Goal: Task Accomplishment & Management: Manage account settings

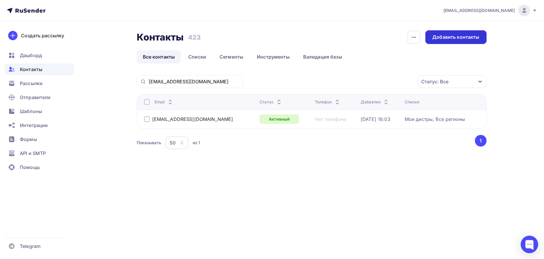
click at [453, 38] on div "Добавить контакты" at bounding box center [455, 37] width 47 height 7
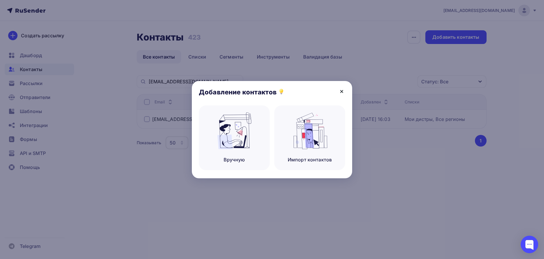
click at [339, 91] on icon at bounding box center [341, 91] width 7 height 7
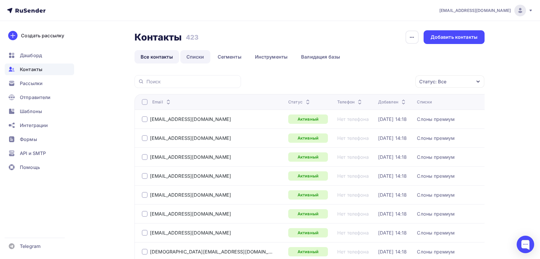
click at [197, 55] on link "Списки" at bounding box center [195, 56] width 30 height 13
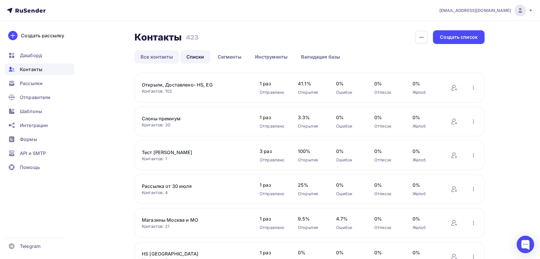
click at [166, 53] on link "Все контакты" at bounding box center [156, 56] width 45 height 13
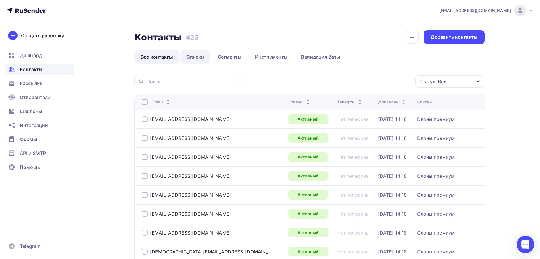
click at [196, 55] on link "Списки" at bounding box center [195, 56] width 30 height 13
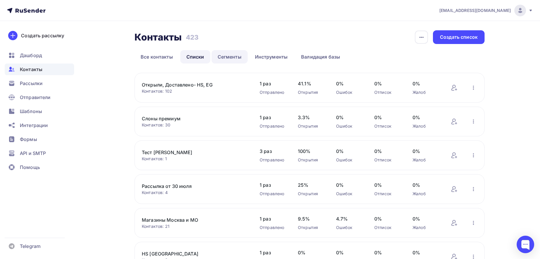
click at [231, 58] on link "Сегменты" at bounding box center [229, 56] width 36 height 13
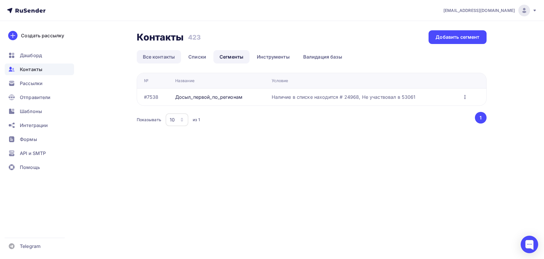
click at [173, 54] on link "Все контакты" at bounding box center [159, 56] width 45 height 13
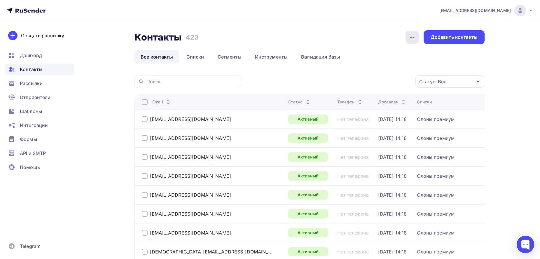
click at [413, 37] on icon "button" at bounding box center [411, 37] width 7 height 7
click at [438, 41] on div "Добавить контакты" at bounding box center [453, 37] width 61 height 14
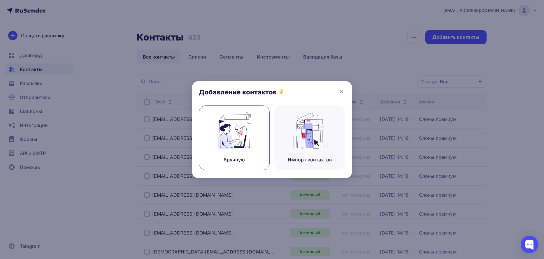
click at [255, 139] on div "Вручную" at bounding box center [234, 138] width 71 height 65
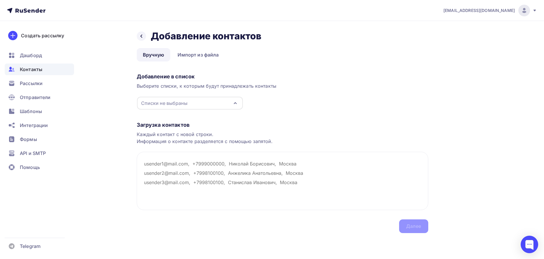
click at [236, 101] on icon "button" at bounding box center [235, 103] width 7 height 7
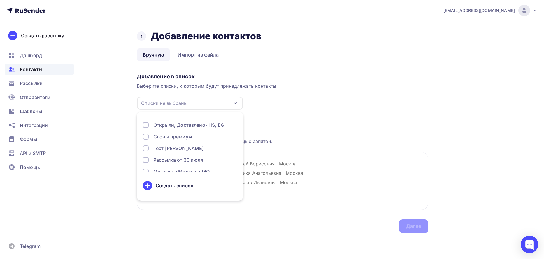
click at [180, 186] on div "Создать список" at bounding box center [175, 185] width 38 height 7
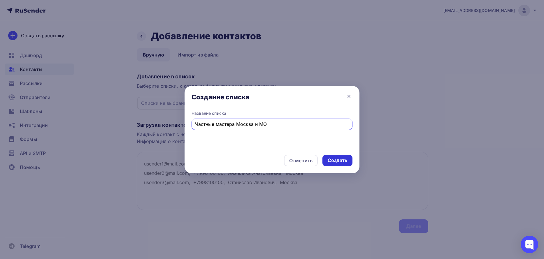
type input "Частные мастера Москва и МО"
click at [340, 160] on div "Создать" at bounding box center [338, 160] width 20 height 7
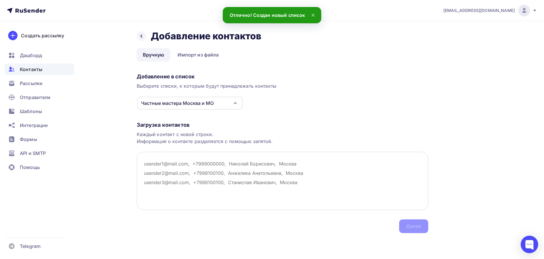
click at [177, 160] on textarea at bounding box center [283, 181] width 292 height 58
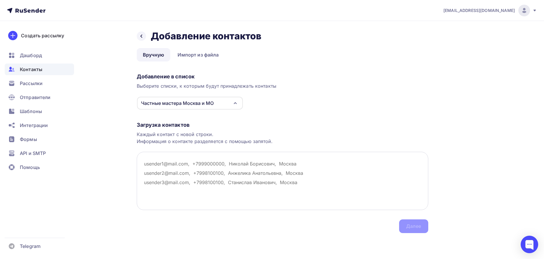
paste textarea "[PERSON_NAME] 7 963 762 26 11 [EMAIL_ADDRESS][DOMAIN_NAME]"
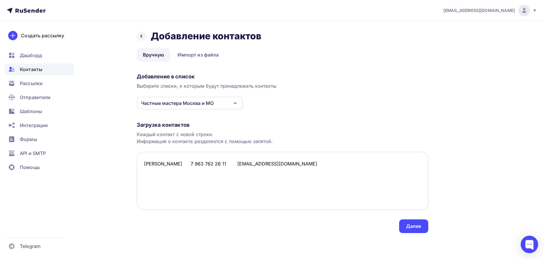
drag, startPoint x: 301, startPoint y: 164, endPoint x: 238, endPoint y: 168, distance: 63.6
click at [238, 168] on textarea "[PERSON_NAME] 7 963 762 26 11 [EMAIL_ADDRESS][DOMAIN_NAME]" at bounding box center [283, 181] width 292 height 58
click at [144, 163] on textarea "[PERSON_NAME] 7 963 762 26 11" at bounding box center [283, 181] width 292 height 58
paste textarea "[EMAIL_ADDRESS][DOMAIN_NAME]"
drag, startPoint x: 270, startPoint y: 162, endPoint x: 217, endPoint y: 163, distance: 53.4
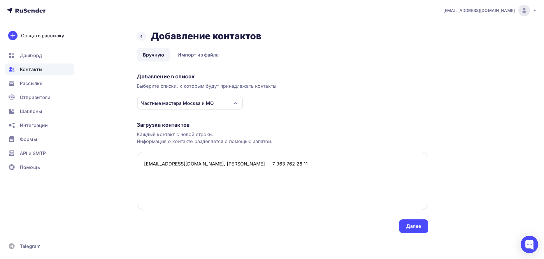
click at [217, 163] on textarea "[EMAIL_ADDRESS][DOMAIN_NAME], [PERSON_NAME] 7 963 762 26 11" at bounding box center [283, 181] width 292 height 58
click at [259, 164] on textarea "[EMAIL_ADDRESS][DOMAIN_NAME],7 963 762 26 11" at bounding box center [283, 181] width 292 height 58
click at [216, 164] on textarea "[EMAIL_ADDRESS][DOMAIN_NAME],7 963 762 26 11" at bounding box center [283, 181] width 292 height 58
click at [259, 162] on textarea "[EMAIL_ADDRESS][DOMAIN_NAME], 7 963 762 26 11" at bounding box center [283, 181] width 292 height 58
paste textarea "[PERSON_NAME]"
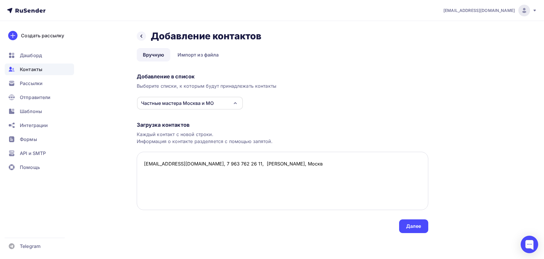
type textarea "[EMAIL_ADDRESS][DOMAIN_NAME], 7 963 762 26 11, [PERSON_NAME], [GEOGRAPHIC_DATA]"
click at [259, 162] on textarea "[EMAIL_ADDRESS][DOMAIN_NAME], 7 963 762 26 11, [PERSON_NAME], [GEOGRAPHIC_DATA]" at bounding box center [283, 181] width 292 height 58
click at [333, 162] on textarea "[EMAIL_ADDRESS][DOMAIN_NAME], 7 963 762 26 11, [PERSON_NAME], [GEOGRAPHIC_DATA]" at bounding box center [283, 181] width 292 height 58
click at [351, 236] on div "Назад Добавление контактов Добавление контактов Вручную Импорт из файла Вручную…" at bounding box center [272, 139] width 478 height 236
click at [185, 130] on div "Загрузка контактов Каждый контакт с новой строки. Информация о контакте разделя…" at bounding box center [283, 171] width 292 height 123
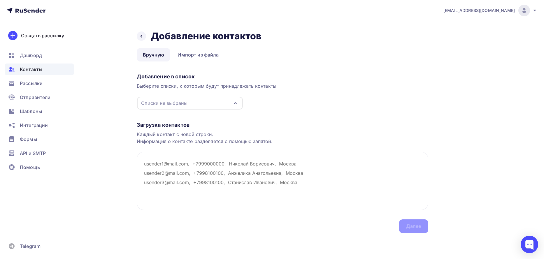
click at [241, 103] on div "Списки не выбраны" at bounding box center [190, 103] width 106 height 13
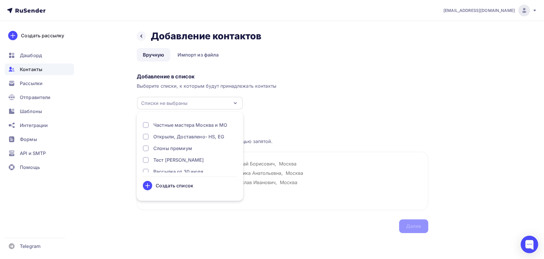
click at [146, 124] on div at bounding box center [146, 125] width 6 height 6
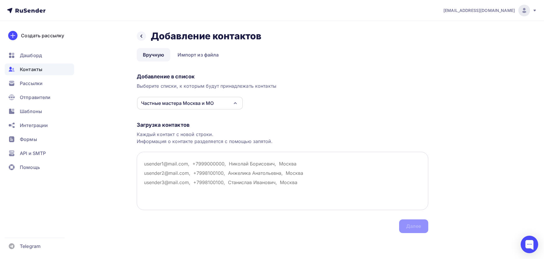
click at [331, 173] on textarea at bounding box center [283, 181] width 292 height 58
paste textarea "serafimatrosova777@gmail.com, 7 963 762 26 11, Матросова Серафима, Москва"
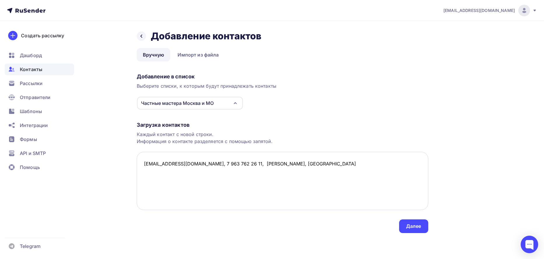
click at [250, 163] on textarea "serafimatrosova777@gmail.com, 7 963 762 26 11, Матросова Серафима, Москва" at bounding box center [283, 181] width 292 height 58
click at [336, 166] on textarea "serafimatrosova777@gmail.com, +79637622611, Матросова Серафима, Москва" at bounding box center [283, 181] width 292 height 58
paste textarea "Тина 7 965 784 77 77 tinatin791@list.ru Елена 7 924 732 71 92 colour_ist@mail.r…"
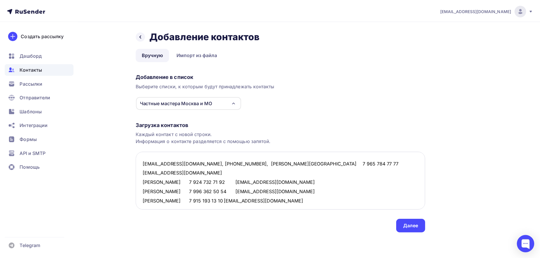
scroll to position [3, 0]
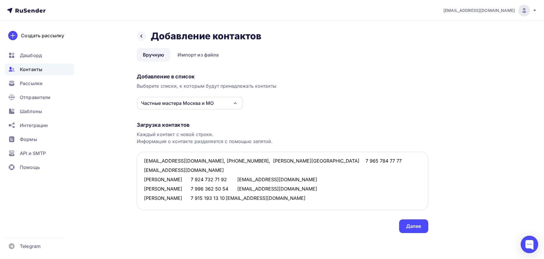
drag, startPoint x: 263, startPoint y: 172, endPoint x: 207, endPoint y: 169, distance: 55.7
click at [207, 169] on textarea "serafimatrosova777@gmail.com, +79637622611, Матросова Серафима, Москва Тина 7 9…" at bounding box center [283, 181] width 292 height 58
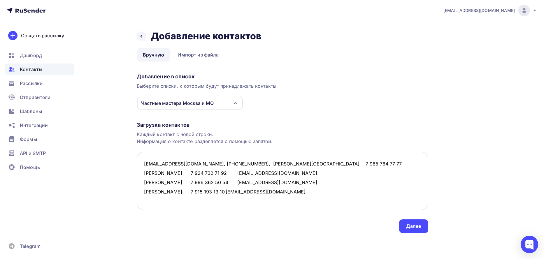
click at [143, 168] on textarea "serafimatrosova777@gmail.com, +79637622611, Матросова Серафима, Москва Тина 7 9…" at bounding box center [283, 181] width 292 height 58
paste textarea "[EMAIL_ADDRESS][DOMAIN_NAME]"
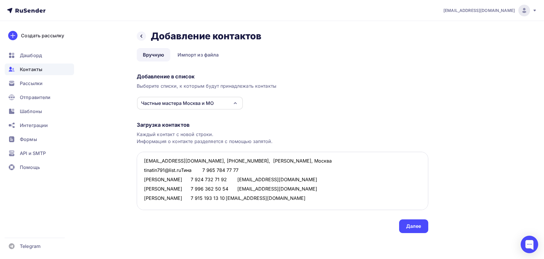
click at [188, 169] on textarea "serafimatrosova777@gmail.com, +79637622611, Матросова Серафима, Москва tinatin7…" at bounding box center [283, 181] width 292 height 58
drag, startPoint x: 193, startPoint y: 169, endPoint x: 183, endPoint y: 169, distance: 10.0
click at [183, 169] on textarea "serafimatrosova777@gmail.com, +79637622611, Матросова Серафима, Москва tinatin7…" at bounding box center [283, 181] width 292 height 58
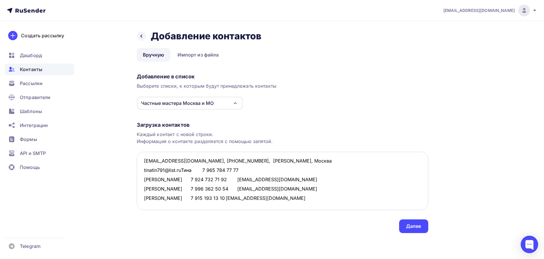
click at [183, 169] on textarea "serafimatrosova777@gmail.com, +79637622611, Матросова Серафима, Москва tinatin7…" at bounding box center [283, 181] width 292 height 58
click at [191, 167] on textarea "serafimatrosova777@gmail.com, +79637622611, Матросова Серафима, Москва tinatin7…" at bounding box center [283, 181] width 292 height 58
click at [193, 168] on textarea "serafimatrosova777@gmail.com, +79637622611, Матросова Серафима, Москва tinatin7…" at bounding box center [283, 181] width 292 height 58
click at [198, 167] on textarea "serafimatrosova777@gmail.com, +79637622611, Матросова Серафима, Москва tinatin7…" at bounding box center [283, 181] width 292 height 58
click at [193, 170] on textarea "serafimatrosova777@gmail.com, +79637622611, Матросова Серафима, Москва tinatin7…" at bounding box center [283, 181] width 292 height 58
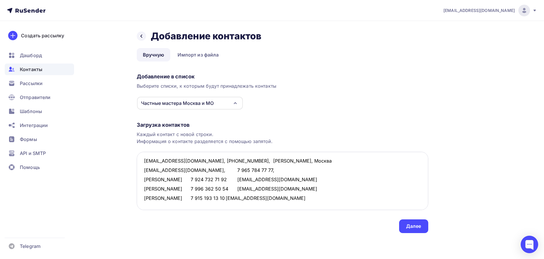
paste textarea "Тина"
click at [247, 169] on textarea "serafimatrosova777@gmail.com, +79637622611, Матросова Серафима, Москва tinatin7…" at bounding box center [283, 181] width 292 height 58
click at [233, 176] on textarea "serafimatrosova777@gmail.com, +79637622611, Матросова Серафима, Москва tinatin7…" at bounding box center [283, 181] width 292 height 58
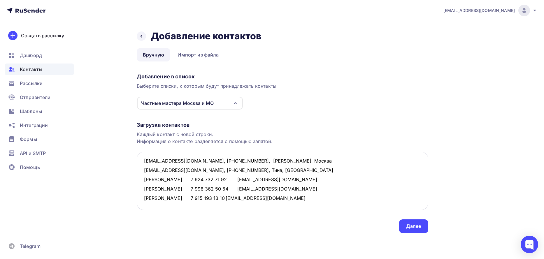
click at [233, 176] on textarea "serafimatrosova777@gmail.com, +79637622611, Матросова Серафима, Москва tinatin7…" at bounding box center [283, 181] width 292 height 58
click at [219, 179] on textarea "serafimatrosova777@gmail.com, +79637622611, Матросова Серафима, Москва tinatin7…" at bounding box center [283, 181] width 292 height 58
click at [244, 179] on textarea "serafimatrosova777@gmail.com, +79637622611, Матросова Серафима, Москва tinatin7…" at bounding box center [283, 181] width 292 height 58
click at [250, 179] on textarea "serafimatrosova777@gmail.com, +79637622611, Матросова Серафима, Москва tinatin7…" at bounding box center [283, 181] width 292 height 58
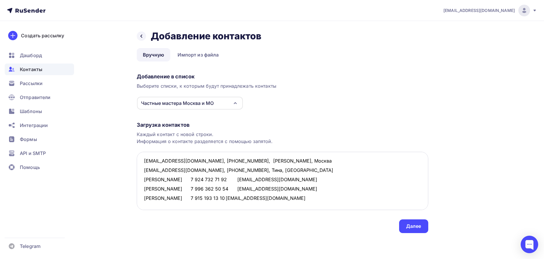
drag, startPoint x: 250, startPoint y: 179, endPoint x: 207, endPoint y: 178, distance: 43.4
click at [207, 178] on textarea "serafimatrosova777@gmail.com, +79637622611, Матросова Серафима, Москва tinatin7…" at bounding box center [283, 181] width 292 height 58
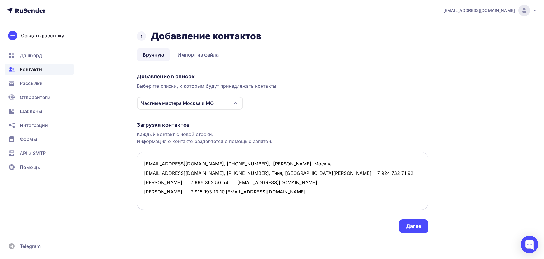
click at [142, 177] on textarea "serafimatrosova777@gmail.com, +79637622611, Матросова Серафима, Москва tinatin7…" at bounding box center [283, 181] width 292 height 58
paste textarea "colour_ist@mail.ru"
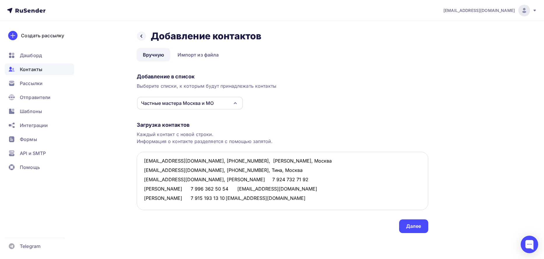
drag, startPoint x: 205, startPoint y: 177, endPoint x: 187, endPoint y: 179, distance: 17.8
click at [187, 179] on textarea "serafimatrosova777@gmail.com, +79637622611, Матросова Серафима, Москва tinatin7…" at bounding box center [283, 181] width 292 height 58
click at [235, 180] on textarea "serafimatrosova777@gmail.com, +79637622611, Матросова Серафима, Москва tinatin7…" at bounding box center [283, 181] width 292 height 58
click at [222, 178] on textarea "serafimatrosova777@gmail.com, +79637622611, Матросова Серафима, Москва tinatin7…" at bounding box center [283, 181] width 292 height 58
paste textarea "Елена"
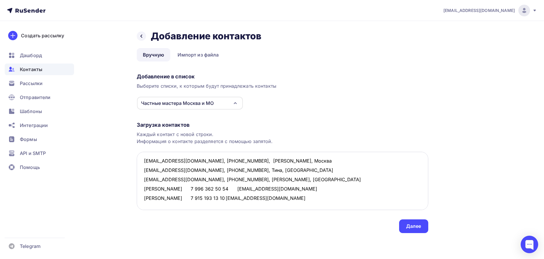
drag, startPoint x: 287, startPoint y: 187, endPoint x: 239, endPoint y: 188, distance: 48.1
click at [239, 188] on textarea "serafimatrosova777@gmail.com, +79637622611, Матросова Серафима, Москва tinatin7…" at bounding box center [283, 181] width 292 height 58
click at [143, 185] on textarea "serafimatrosova777@gmail.com, +79637622611, Матросова Серафима, Москва tinatin7…" at bounding box center [283, 181] width 292 height 58
paste textarea "katyaray1@mail.ru"
drag, startPoint x: 238, startPoint y: 188, endPoint x: 187, endPoint y: 186, distance: 50.5
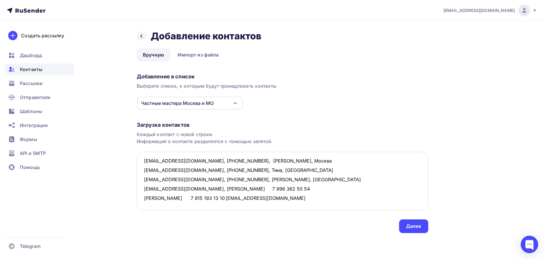
click at [187, 186] on textarea "serafimatrosova777@gmail.com, +79637622611, Матросова Серафима, Москва tinatin7…" at bounding box center [283, 181] width 292 height 58
click at [234, 189] on textarea "serafimatrosova777@gmail.com, +79637622611, Матросова Серафима, Москва tinatin7…" at bounding box center [283, 181] width 292 height 58
paste textarea "Ефремова Екатерина"
click at [224, 188] on textarea "serafimatrosova777@gmail.com, +79637622611, Матросова Серафима, Москва tinatin7…" at bounding box center [283, 181] width 292 height 58
drag, startPoint x: 256, startPoint y: 199, endPoint x: 208, endPoint y: 198, distance: 48.1
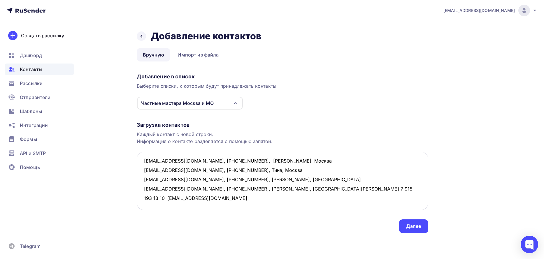
click at [208, 198] on textarea "serafimatrosova777@gmail.com, +79637622611, Матросова Серафима, Москва tinatin7…" at bounding box center [283, 181] width 292 height 58
click at [144, 198] on textarea "serafimatrosova777@gmail.com, +79637622611, Матросова Серафима, Москва tinatin7…" at bounding box center [283, 181] width 292 height 58
paste textarea "miss-julia13@mail.ru"
click at [197, 199] on textarea "serafimatrosova777@gmail.com, +79637622611, Матросова Серафима, Москва tinatin7…" at bounding box center [283, 181] width 292 height 58
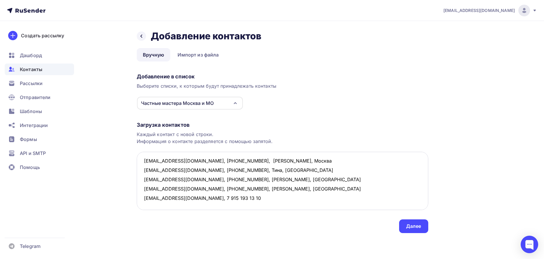
click at [229, 195] on textarea "serafimatrosova777@gmail.com, +79637622611, Матросова Серафима, Москва tinatin7…" at bounding box center [283, 181] width 292 height 58
paste textarea "Юлия"
click at [219, 195] on textarea "serafimatrosova777@gmail.com, +79637622611, Матросова Серафима, Москва tinatin7…" at bounding box center [283, 181] width 292 height 58
click at [220, 197] on textarea "serafimatrosova777@gmail.com, +79637622611, Матросова Серафима, Москва tinatin7…" at bounding box center [283, 181] width 292 height 58
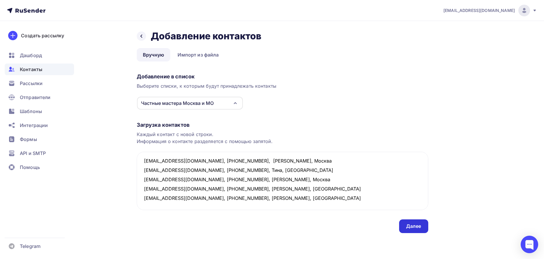
type textarea "serafimatrosova777@gmail.com, +79637622611, Матросова Серафима, Москва tinatin7…"
click at [419, 227] on div "Далее" at bounding box center [413, 226] width 15 height 7
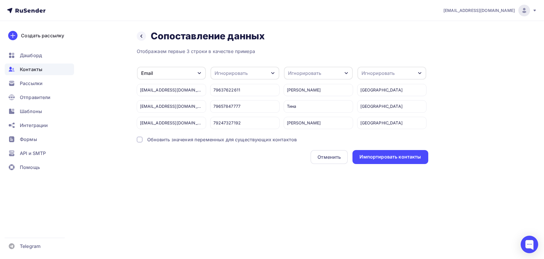
click at [137, 140] on div at bounding box center [140, 140] width 6 height 6
click at [272, 69] on div "Игнорировать" at bounding box center [244, 73] width 69 height 13
click at [238, 113] on div "Телефон" at bounding box center [234, 115] width 34 height 7
click at [345, 72] on icon "button" at bounding box center [346, 73] width 5 height 5
click at [314, 113] on div "Имя" at bounding box center [308, 115] width 34 height 7
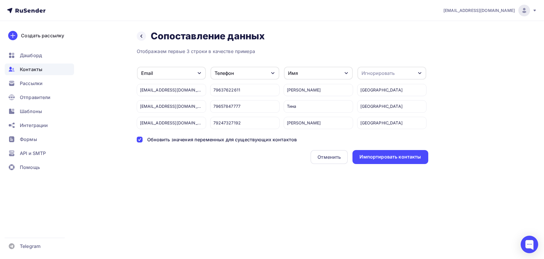
click at [421, 75] on icon "button" at bounding box center [419, 73] width 5 height 5
click at [383, 132] on div "Создать поле" at bounding box center [381, 129] width 41 height 15
type input "г"
type input "Регион"
click at [391, 150] on div "Отображаем первые 3 строки в качестве примера Email Игнорировать Создать поле s…" at bounding box center [283, 106] width 292 height 116
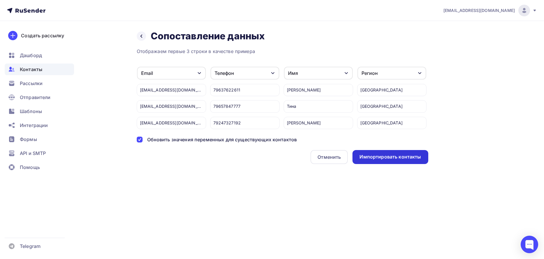
click at [386, 157] on div "Импортировать контакты" at bounding box center [390, 157] width 62 height 7
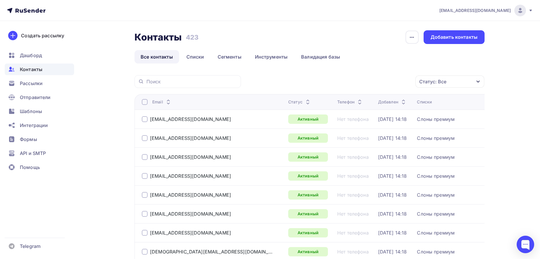
scroll to position [227, 0]
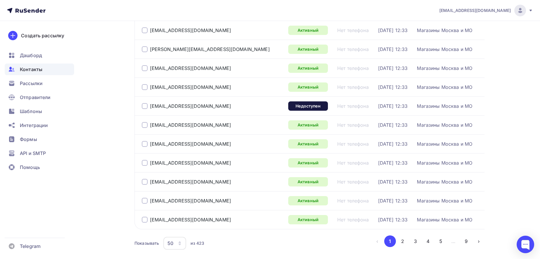
scroll to position [839, 0]
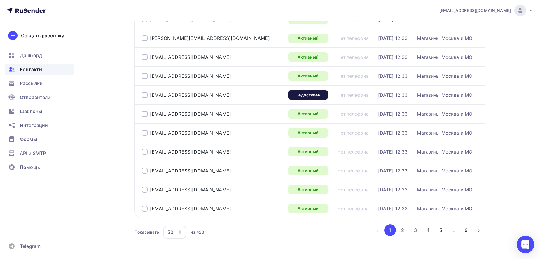
click at [142, 93] on div at bounding box center [145, 95] width 6 height 6
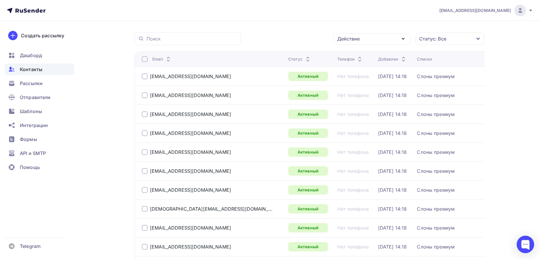
scroll to position [0, 0]
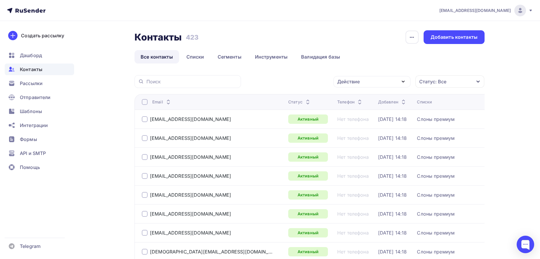
click at [403, 78] on icon "button" at bounding box center [402, 81] width 7 height 7
click at [356, 123] on div "Удалить" at bounding box center [349, 122] width 19 height 7
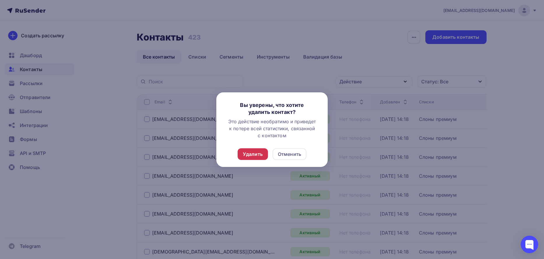
click at [247, 151] on div "Удалить" at bounding box center [253, 154] width 20 height 7
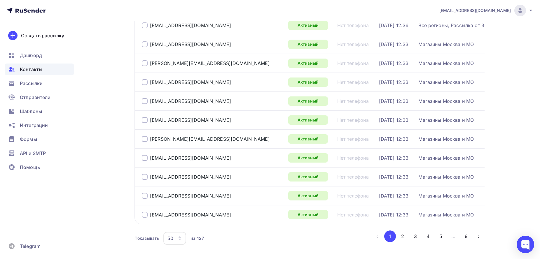
scroll to position [858, 0]
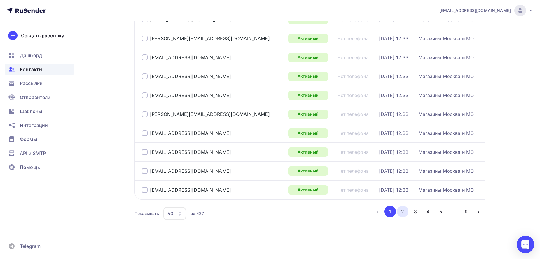
click at [400, 211] on button "2" at bounding box center [403, 212] width 12 height 12
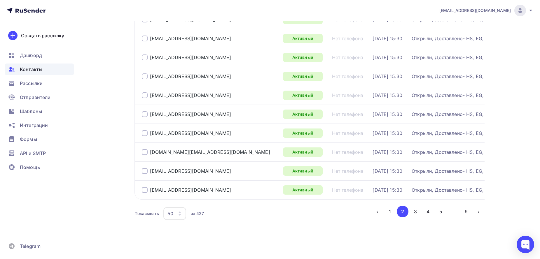
scroll to position [586, 0]
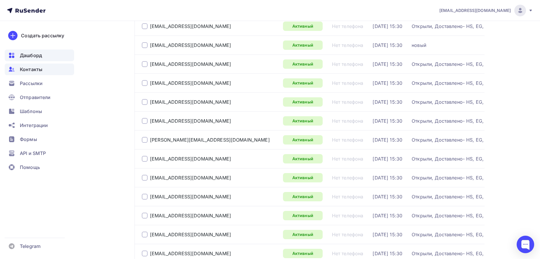
click at [25, 53] on span "Дашборд" at bounding box center [31, 55] width 22 height 7
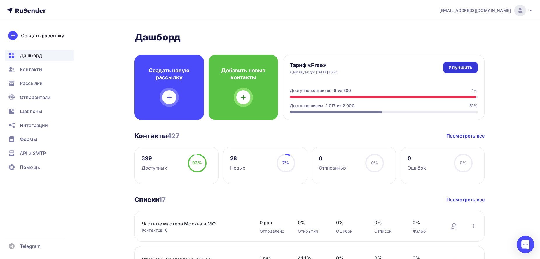
click at [455, 66] on div "Улучшить" at bounding box center [460, 67] width 24 height 7
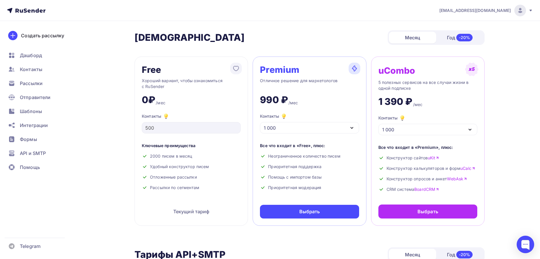
click at [351, 132] on div "1 000" at bounding box center [309, 127] width 99 height 11
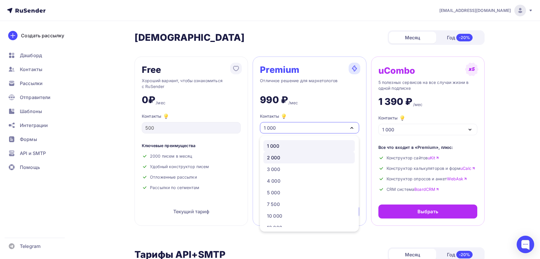
click at [328, 153] on link "2 000" at bounding box center [308, 158] width 91 height 12
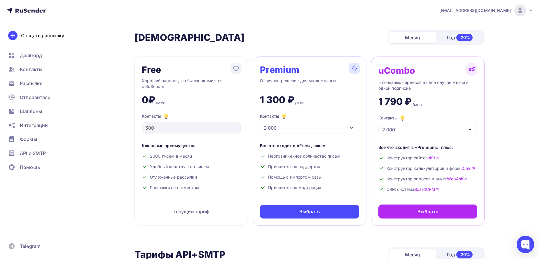
click at [350, 129] on icon "button" at bounding box center [351, 127] width 7 height 7
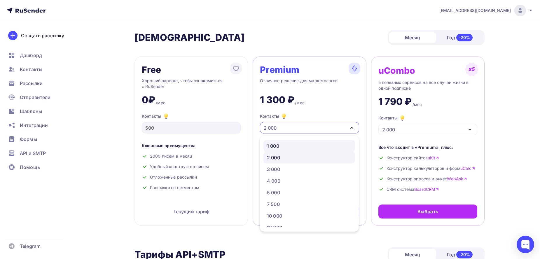
click at [324, 145] on div "1 000" at bounding box center [309, 146] width 84 height 7
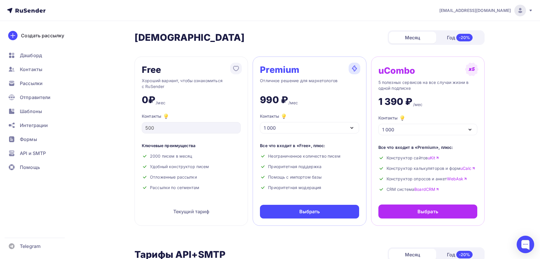
click at [352, 129] on icon "button" at bounding box center [351, 127] width 7 height 7
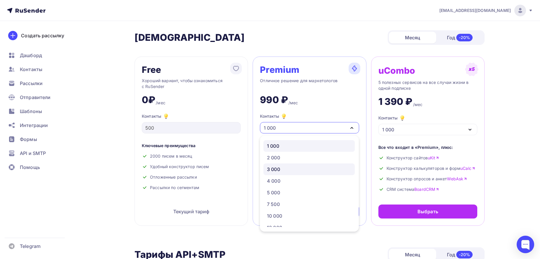
click at [282, 173] on link "3 000" at bounding box center [308, 170] width 91 height 12
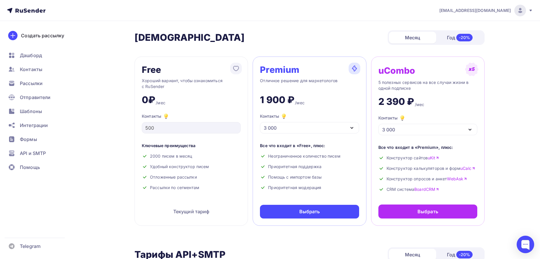
click at [354, 127] on icon "button" at bounding box center [351, 127] width 7 height 7
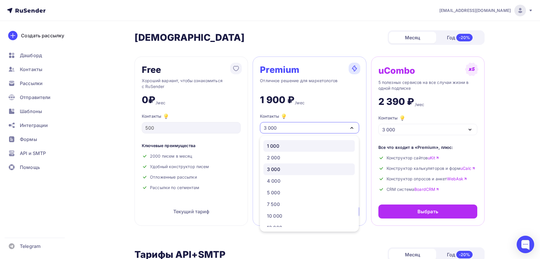
click at [280, 149] on div "1 000" at bounding box center [309, 146] width 84 height 7
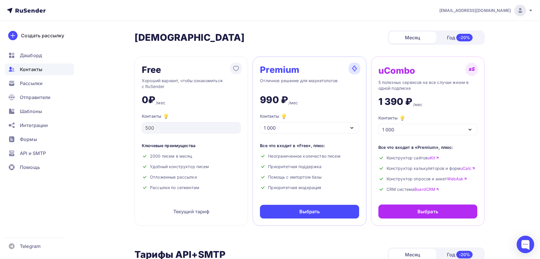
click at [31, 73] on div "Контакты" at bounding box center [39, 70] width 69 height 12
